Goal: Check status: Check status

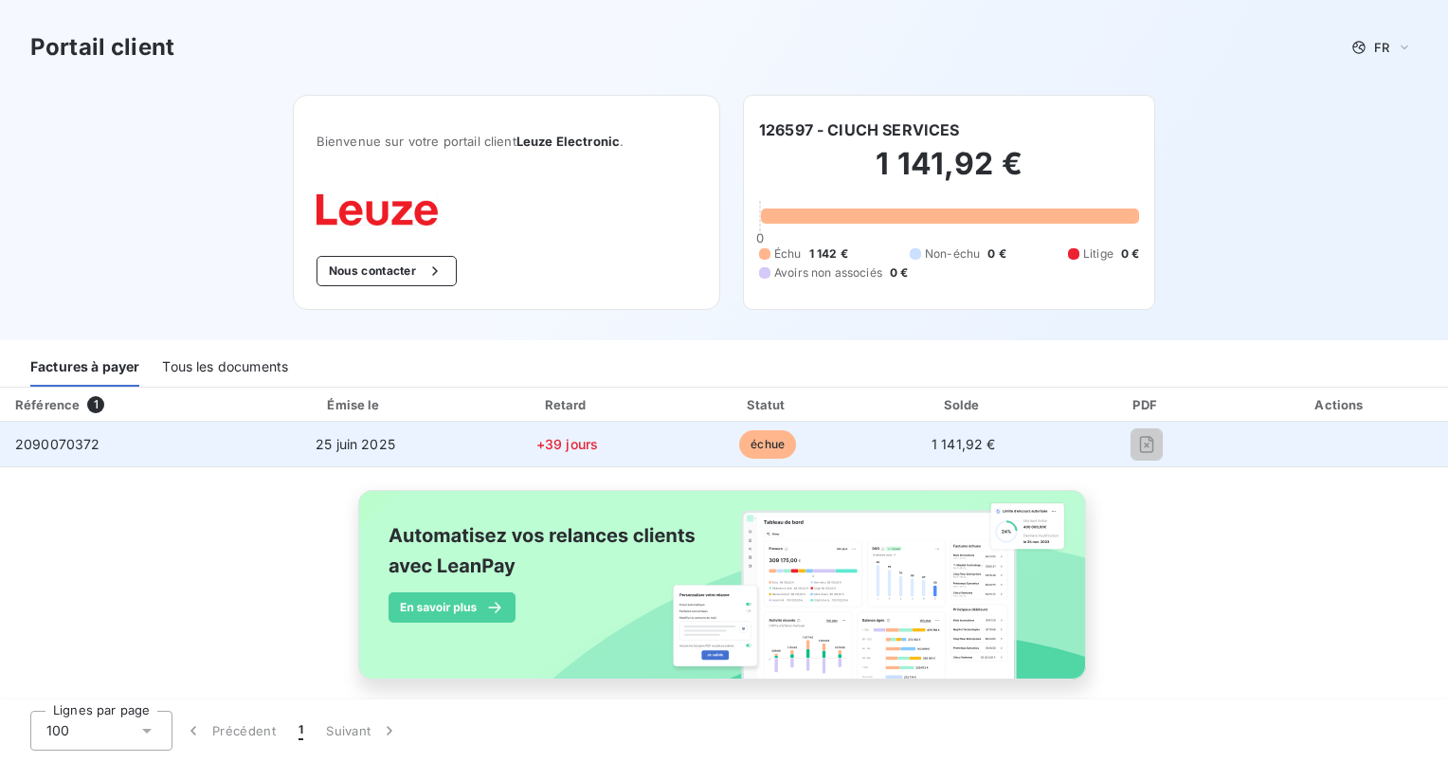
click at [74, 442] on span "2090070372" at bounding box center [57, 444] width 85 height 16
click at [750, 444] on span "échue" at bounding box center [767, 444] width 57 height 28
click at [955, 444] on span "1 141,92 €" at bounding box center [963, 444] width 64 height 16
click at [566, 446] on span "+39 jours" at bounding box center [567, 444] width 62 height 16
click at [330, 439] on span "25 juin 2025" at bounding box center [356, 444] width 80 height 16
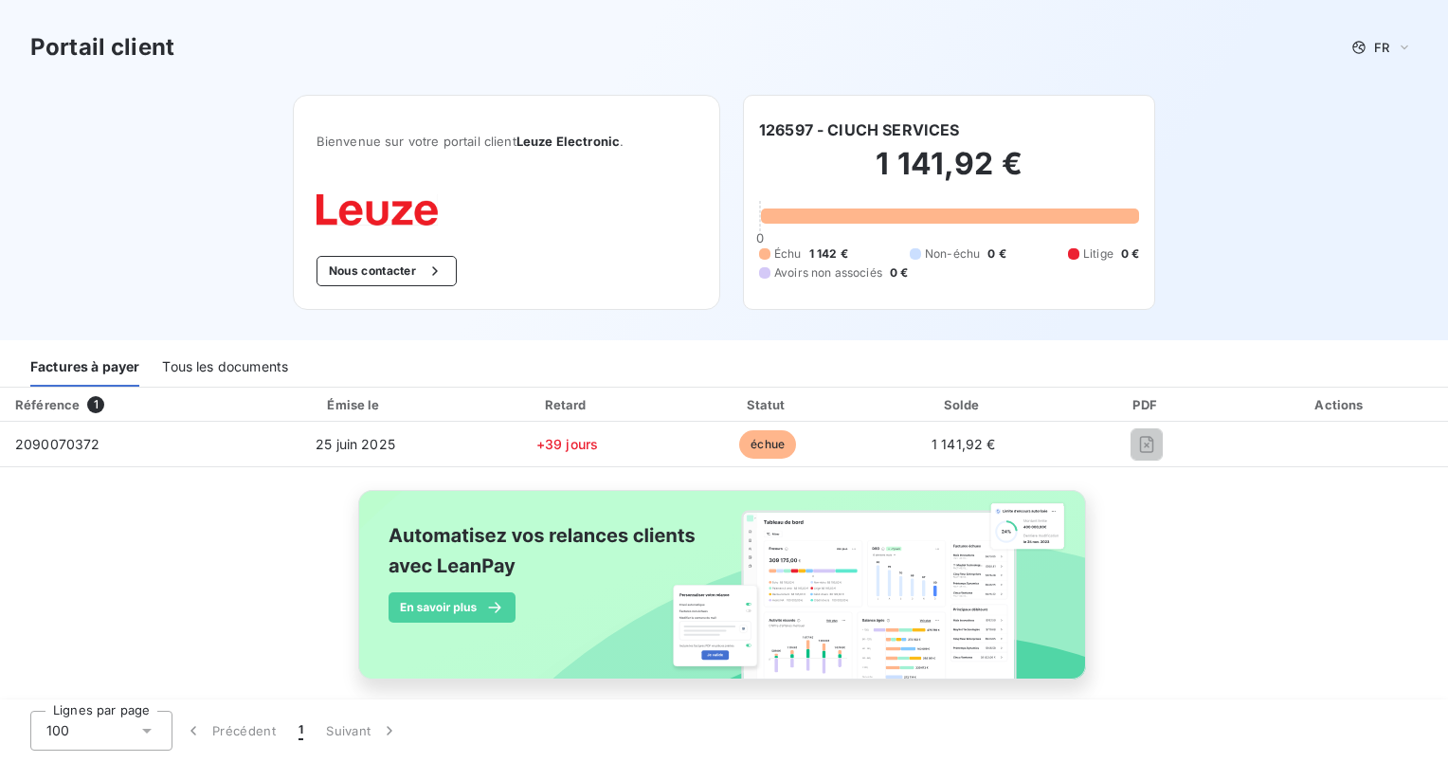
click at [69, 371] on div "Factures à payer" at bounding box center [84, 367] width 109 height 40
click at [209, 370] on div "Tous les documents" at bounding box center [225, 367] width 126 height 40
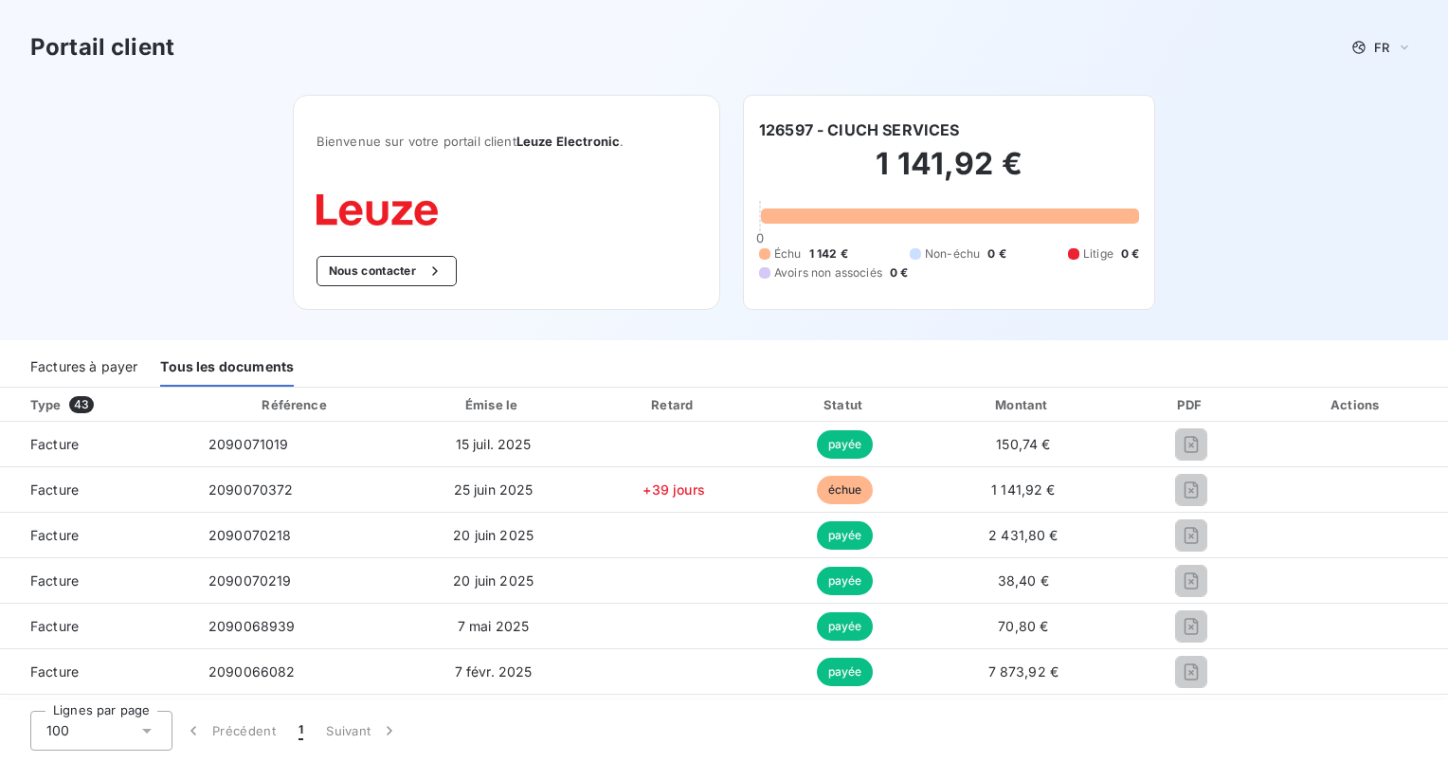
click at [94, 368] on div "Factures à payer" at bounding box center [83, 367] width 107 height 40
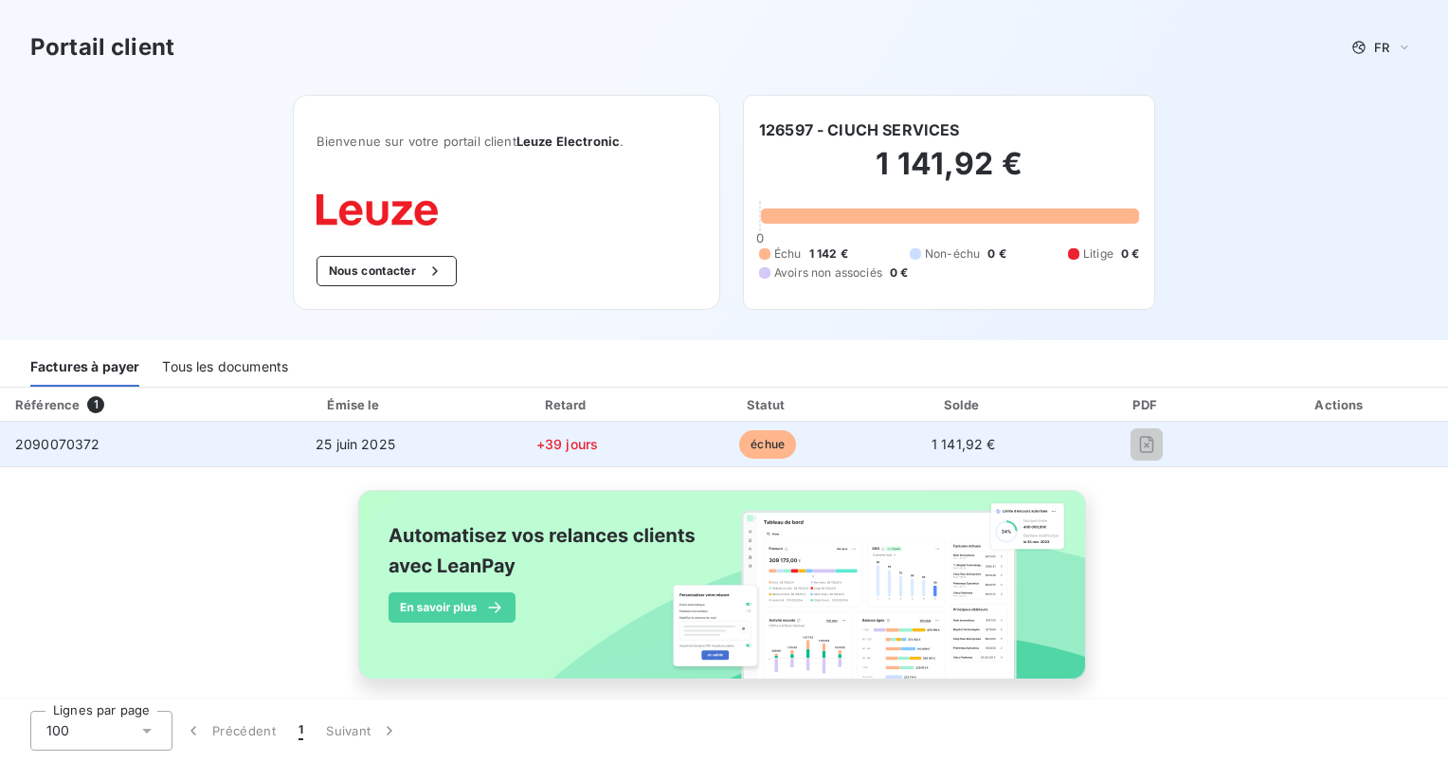
click at [63, 445] on span "2090070372" at bounding box center [57, 444] width 85 height 16
click at [62, 447] on span "2090070372" at bounding box center [57, 444] width 85 height 16
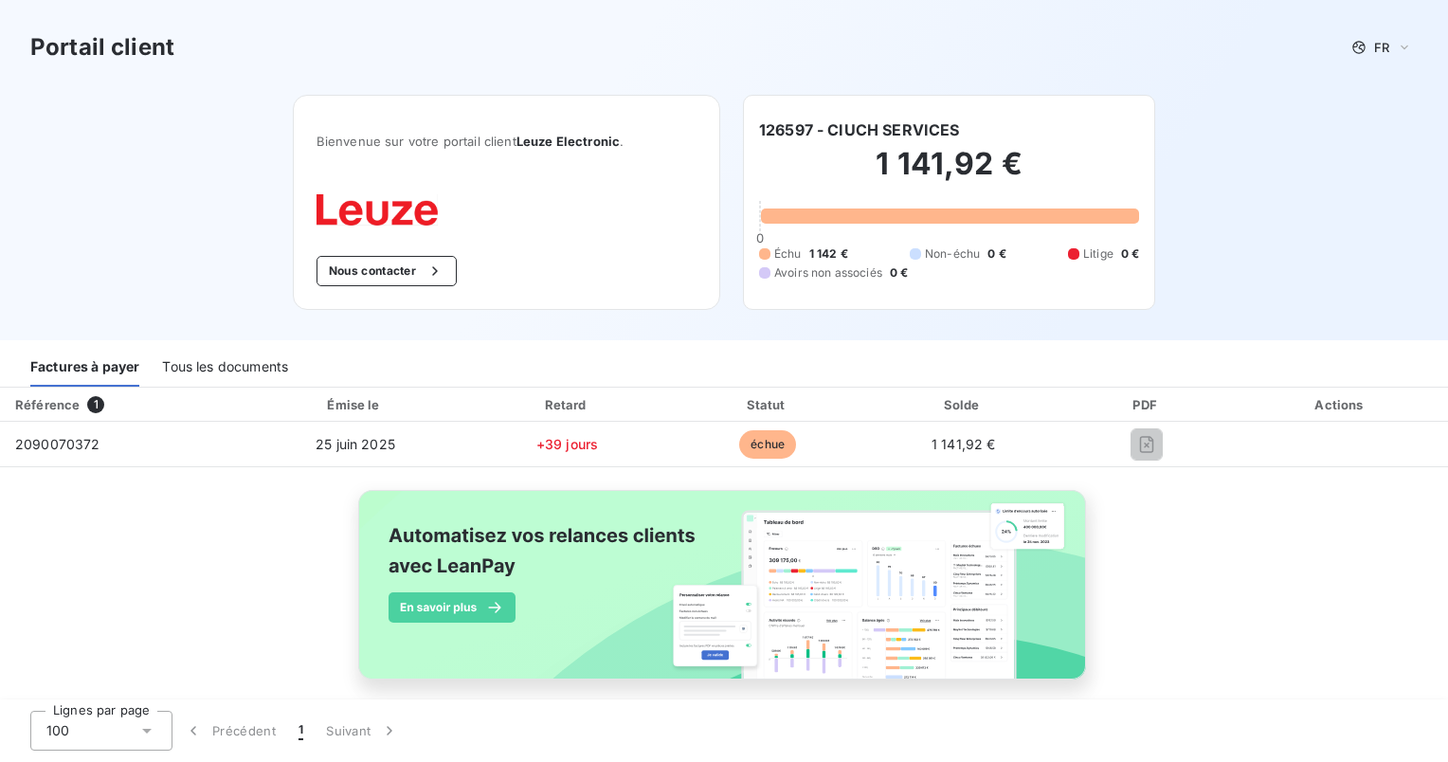
click at [924, 163] on h2 "1 141,92 €" at bounding box center [949, 173] width 380 height 57
